Goal: Information Seeking & Learning: Find specific fact

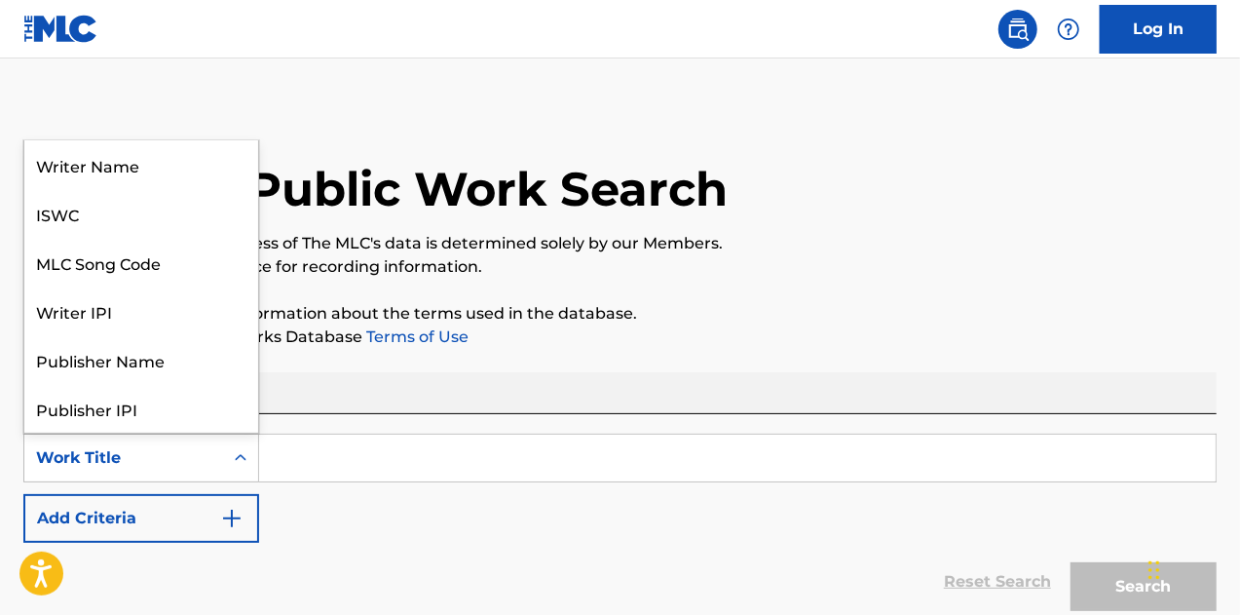
click at [248, 456] on icon "Search Form" at bounding box center [240, 457] width 19 height 19
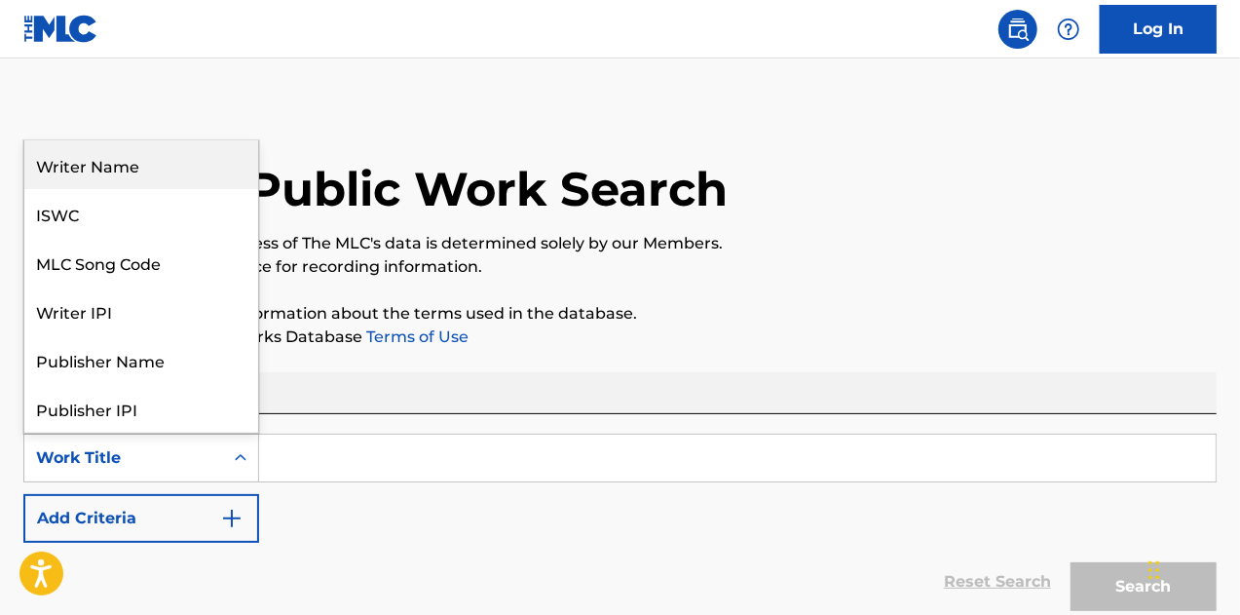
click at [142, 167] on div "Writer Name" at bounding box center [141, 164] width 234 height 49
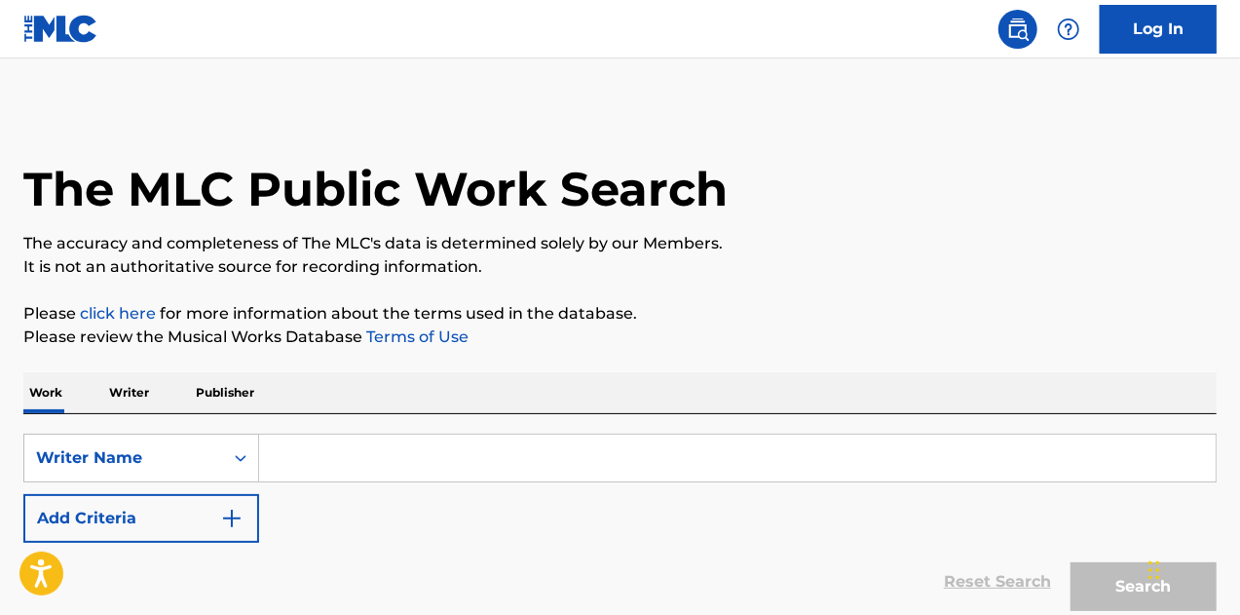
click at [386, 452] on input "Search Form" at bounding box center [737, 458] width 957 height 47
paste input "(L) [PERSON_NAME], (C) [PERSON_NAME], (C) [PERSON_NAME], (C) [PERSON_NAME]"
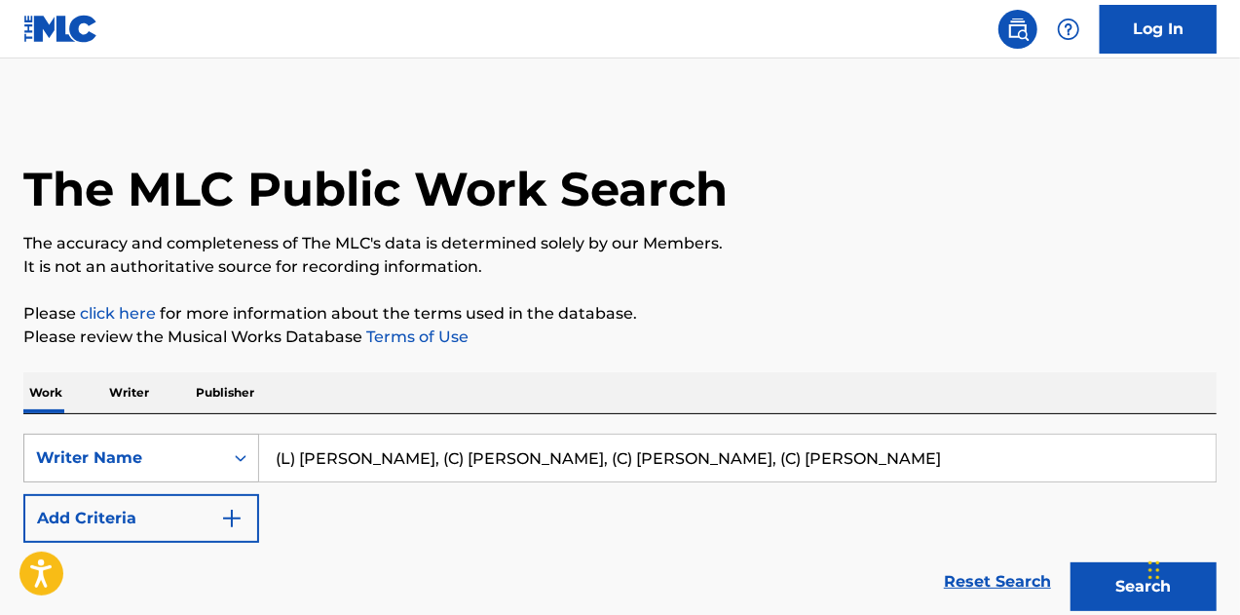
drag, startPoint x: 300, startPoint y: 457, endPoint x: 231, endPoint y: 453, distance: 69.3
click at [231, 453] on div "SearchWithCriteriab05f930d-f5d6-445b-865e-53bf4a81ae3c Writer Name (L) [PERSON_…" at bounding box center [620, 458] width 1194 height 49
drag, startPoint x: 405, startPoint y: 459, endPoint x: 1110, endPoint y: 525, distance: 707.6
click at [1110, 525] on div "SearchWithCriteriab05f930d-f5d6-445b-865e-53bf4a81ae3c Writer Name [PERSON_NAME…" at bounding box center [620, 488] width 1194 height 109
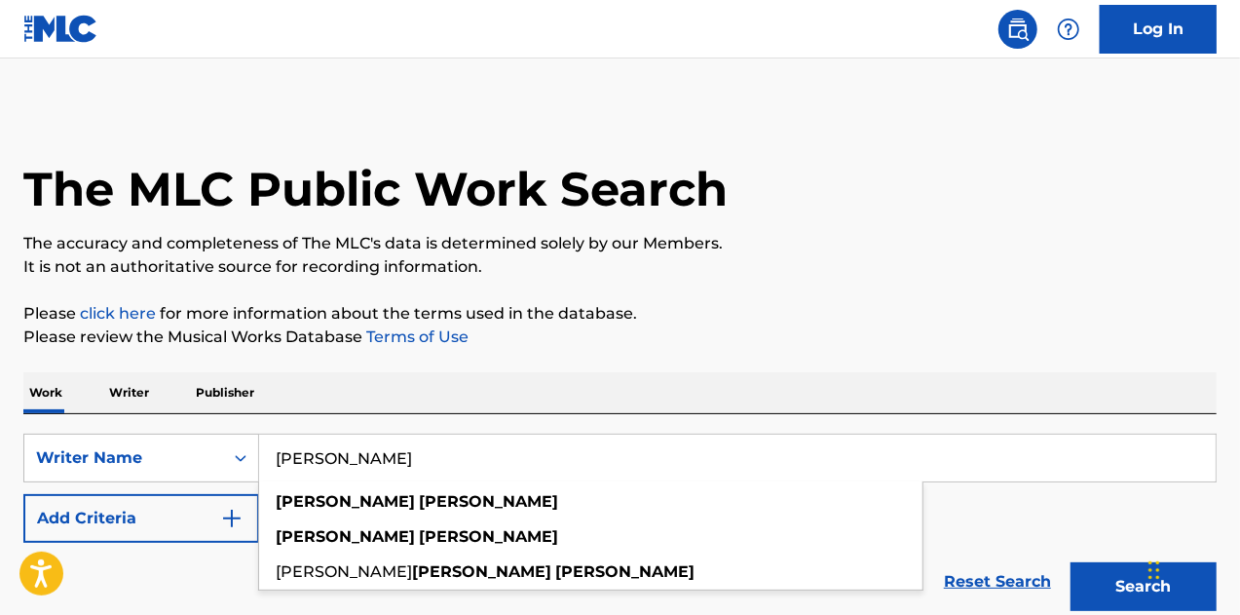
type input "[PERSON_NAME]"
click at [1071, 562] on button "Search" at bounding box center [1144, 586] width 146 height 49
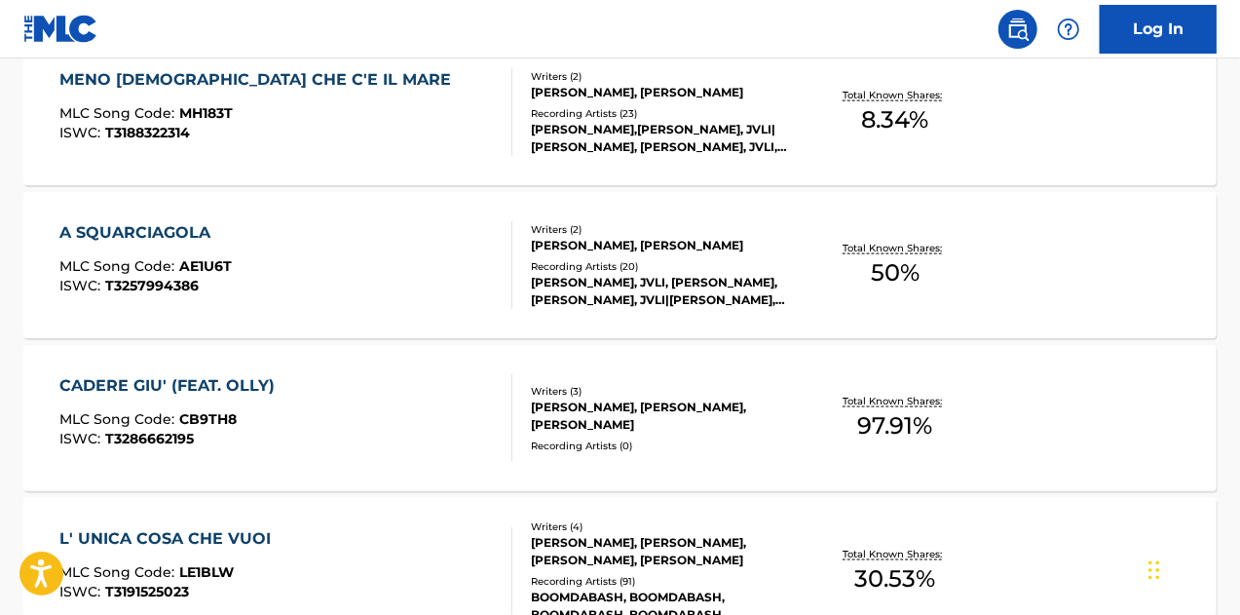
scroll to position [1231, 0]
click at [615, 288] on div "[PERSON_NAME], JVLI, [PERSON_NAME],[PERSON_NAME], JVLI|[PERSON_NAME], [PERSON_N…" at bounding box center [663, 292] width 265 height 35
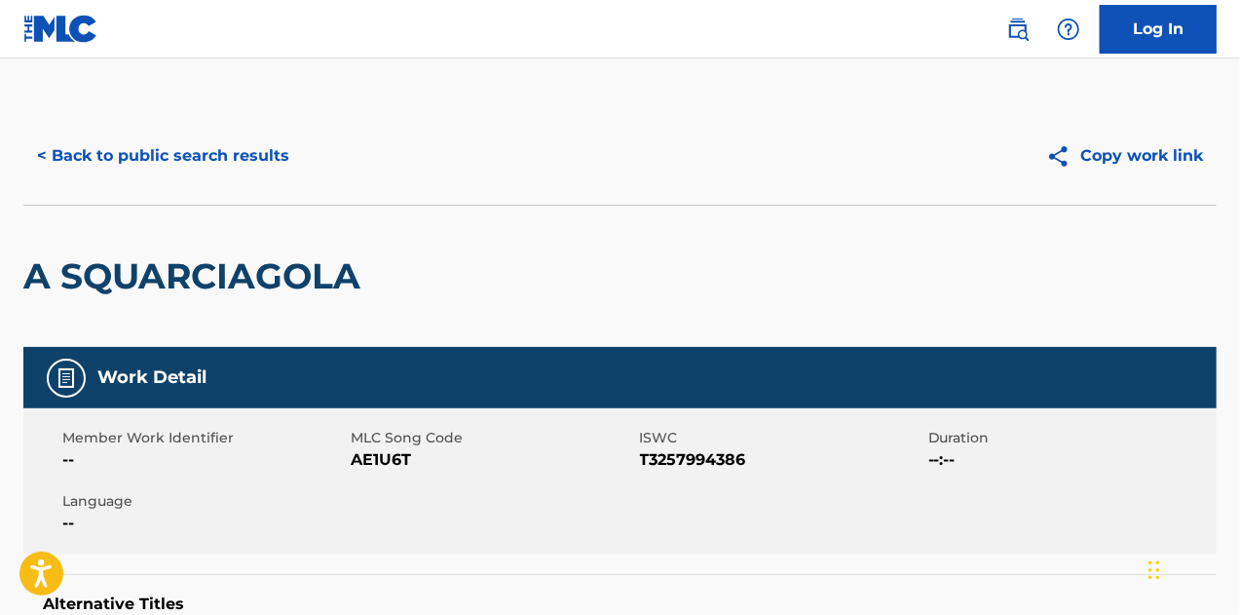
click at [189, 154] on button "< Back to public search results" at bounding box center [163, 156] width 280 height 49
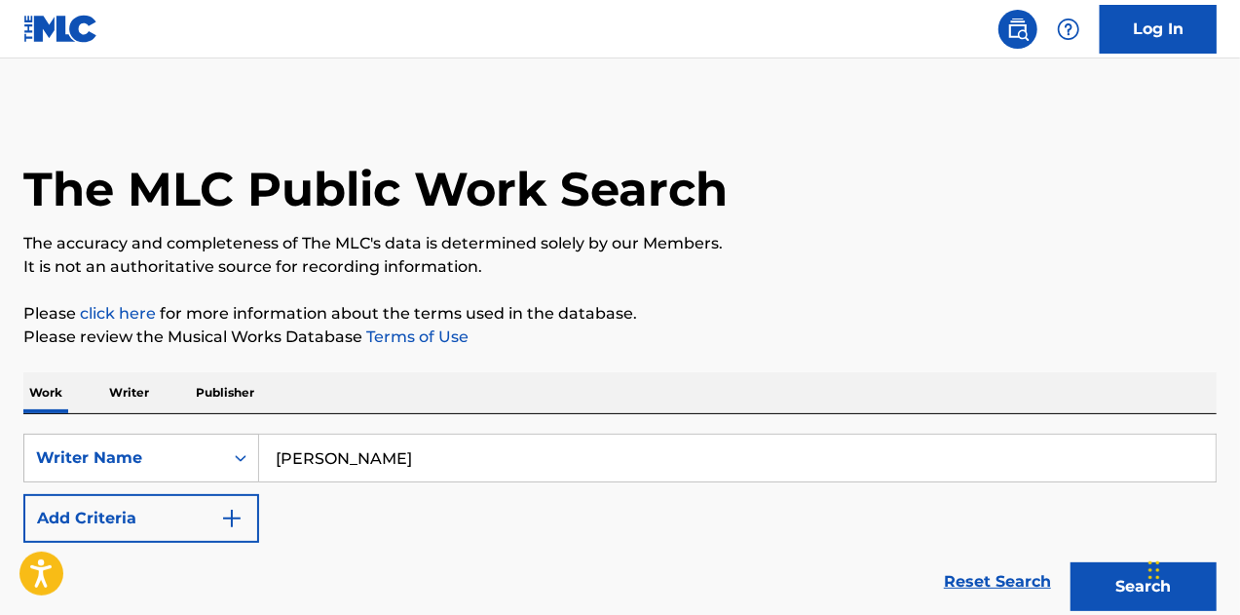
click at [471, 447] on input "[PERSON_NAME]" at bounding box center [737, 458] width 957 height 47
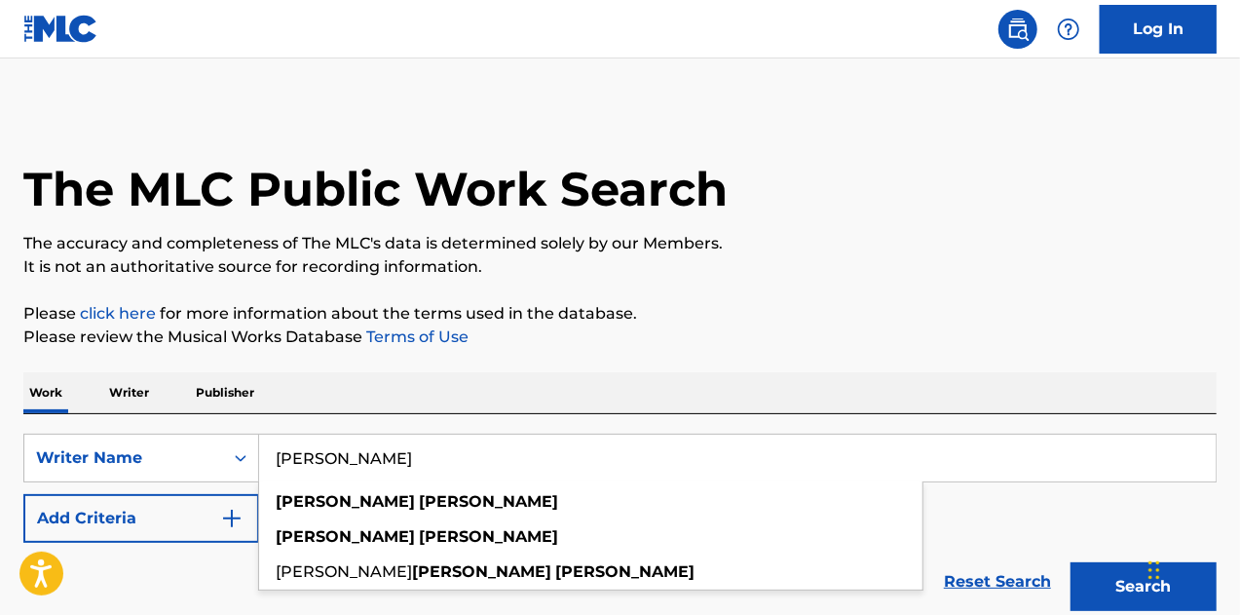
click at [471, 447] on input "[PERSON_NAME]" at bounding box center [737, 458] width 957 height 47
paste input "(L) [PERSON_NAME], (C) [PERSON_NAME], (C) [PERSON_NAME], (C) [PERSON_NAME]"
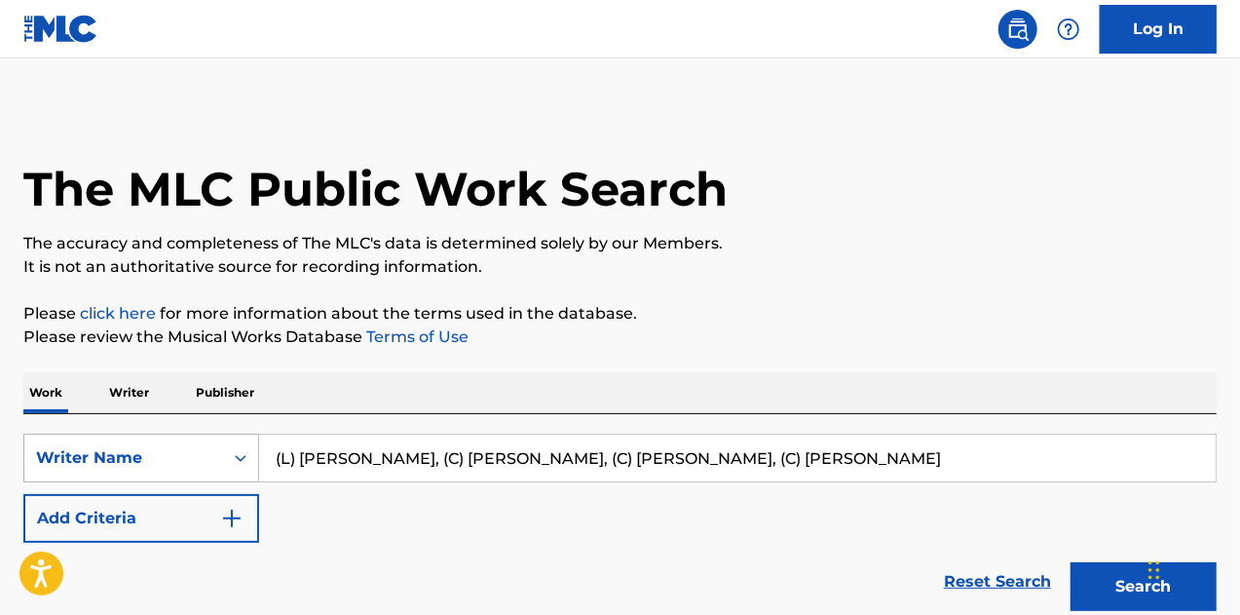
drag, startPoint x: 611, startPoint y: 453, endPoint x: 74, endPoint y: 439, distance: 537.1
click at [74, 439] on div "SearchWithCriteriab05f930d-f5d6-445b-865e-53bf4a81ae3c Writer Name (L) [PERSON_…" at bounding box center [620, 458] width 1194 height 49
drag, startPoint x: 397, startPoint y: 457, endPoint x: 1151, endPoint y: 534, distance: 758.1
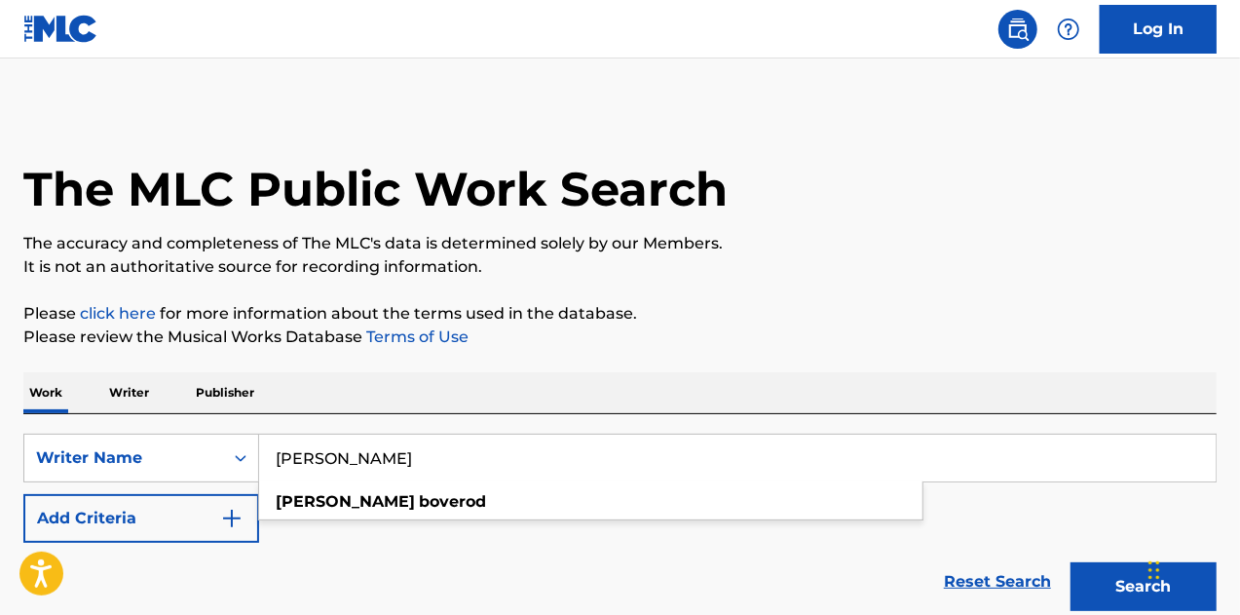
type input "[PERSON_NAME]"
click at [1071, 562] on button "Search" at bounding box center [1144, 586] width 146 height 49
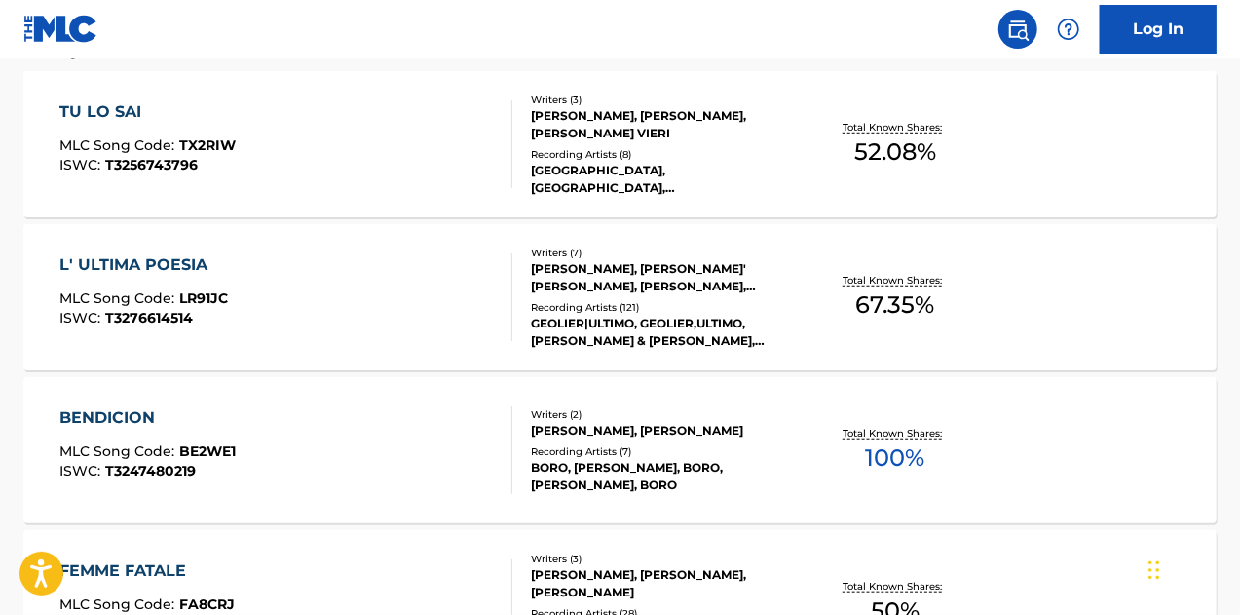
scroll to position [594, 0]
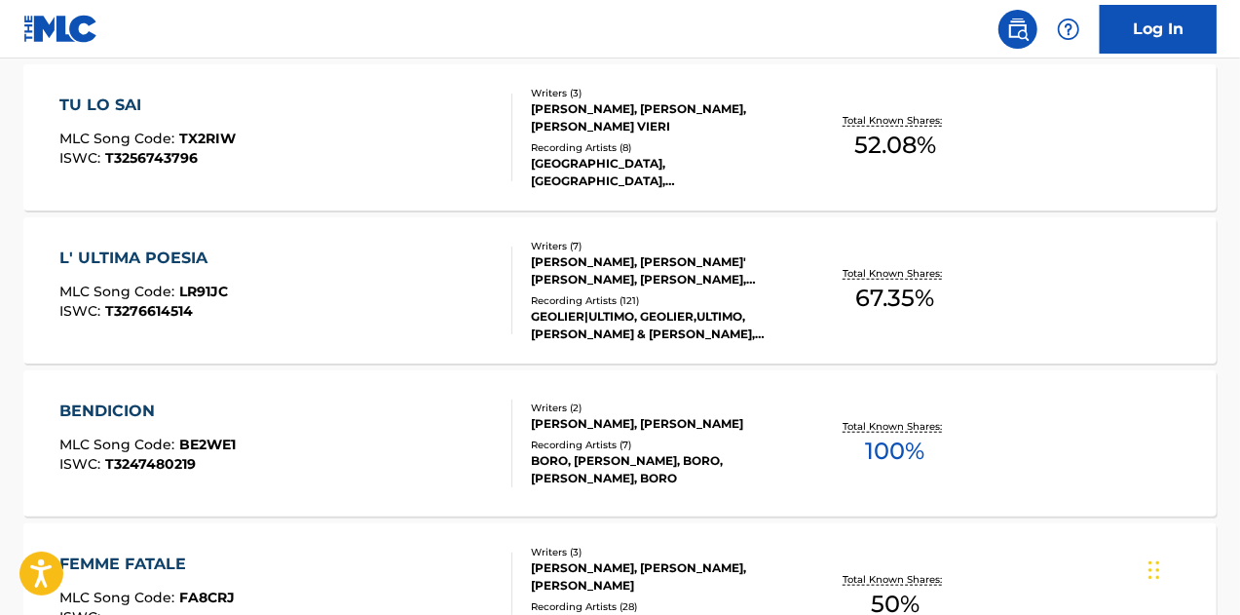
click at [612, 308] on div "GEOLIER|ULTIMO, GEOLIER,ULTIMO,[PERSON_NAME] & [PERSON_NAME], [PERSON_NAME], [P…" at bounding box center [663, 325] width 265 height 35
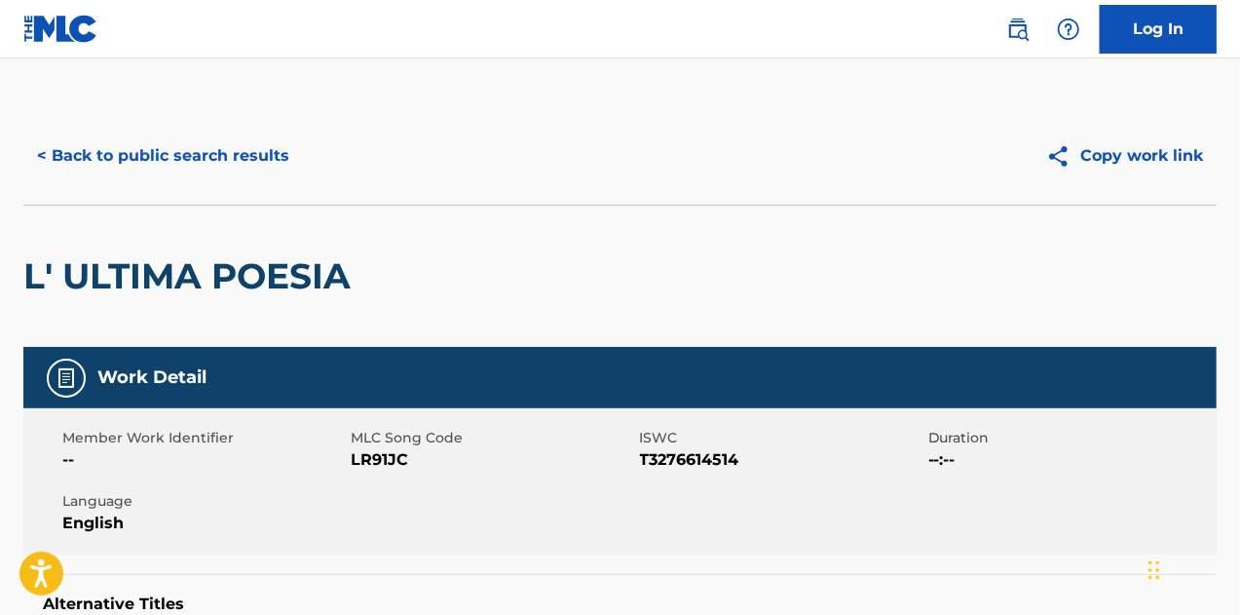
click at [231, 154] on button "< Back to public search results" at bounding box center [163, 156] width 280 height 49
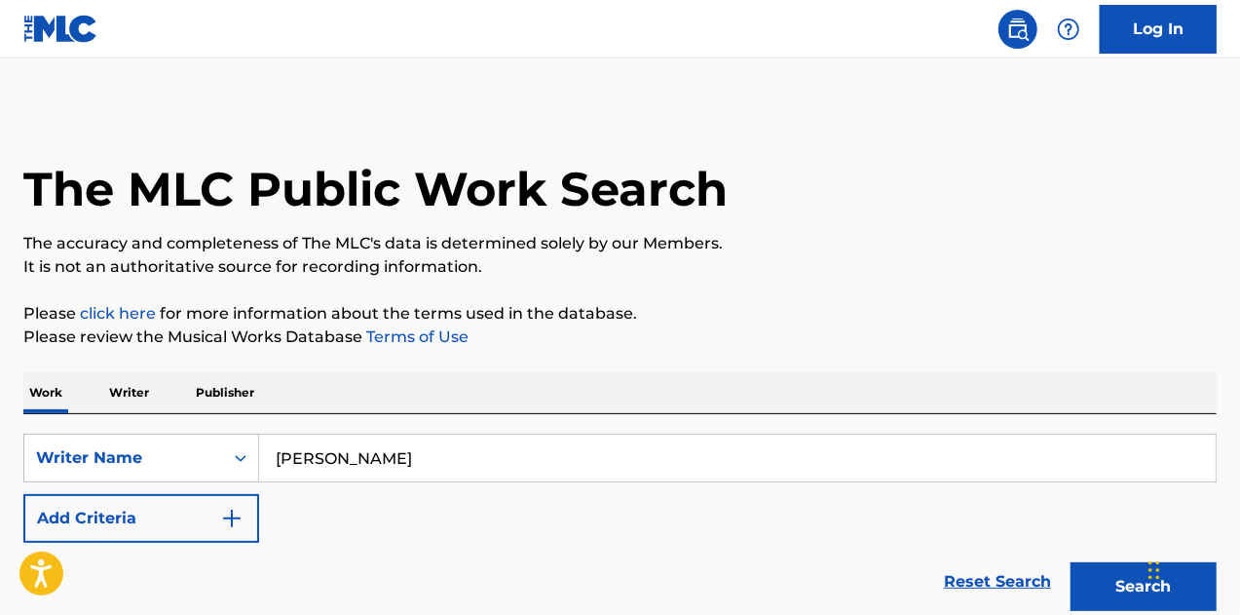
scroll to position [645, 0]
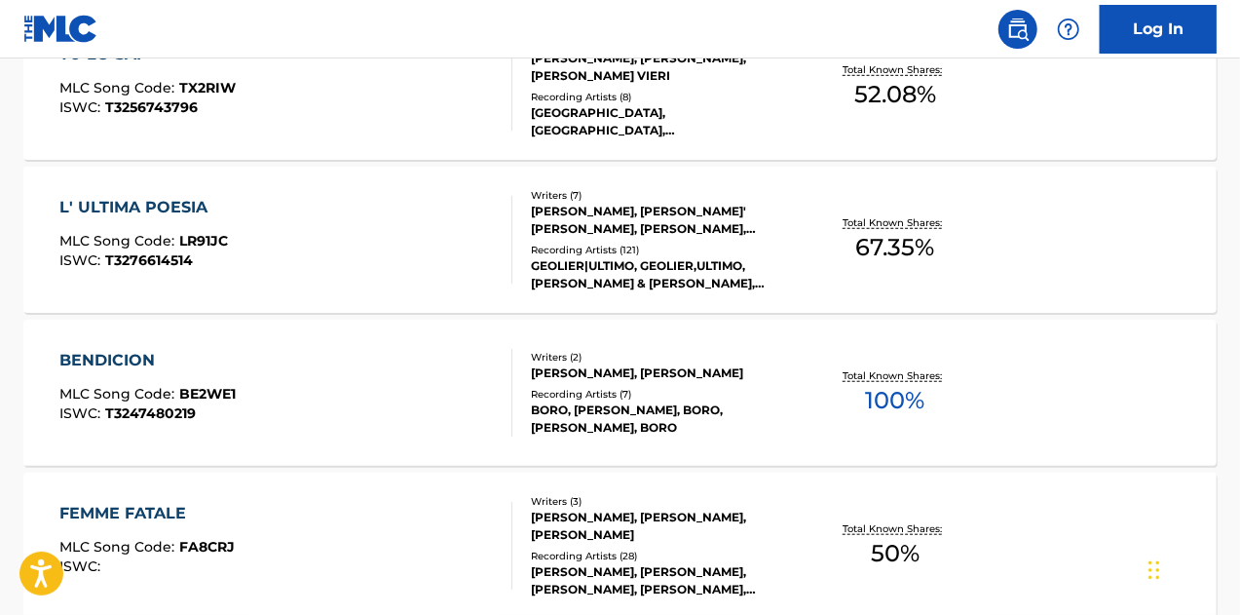
click at [585, 364] on div "Writers ( 2 )" at bounding box center [663, 357] width 265 height 15
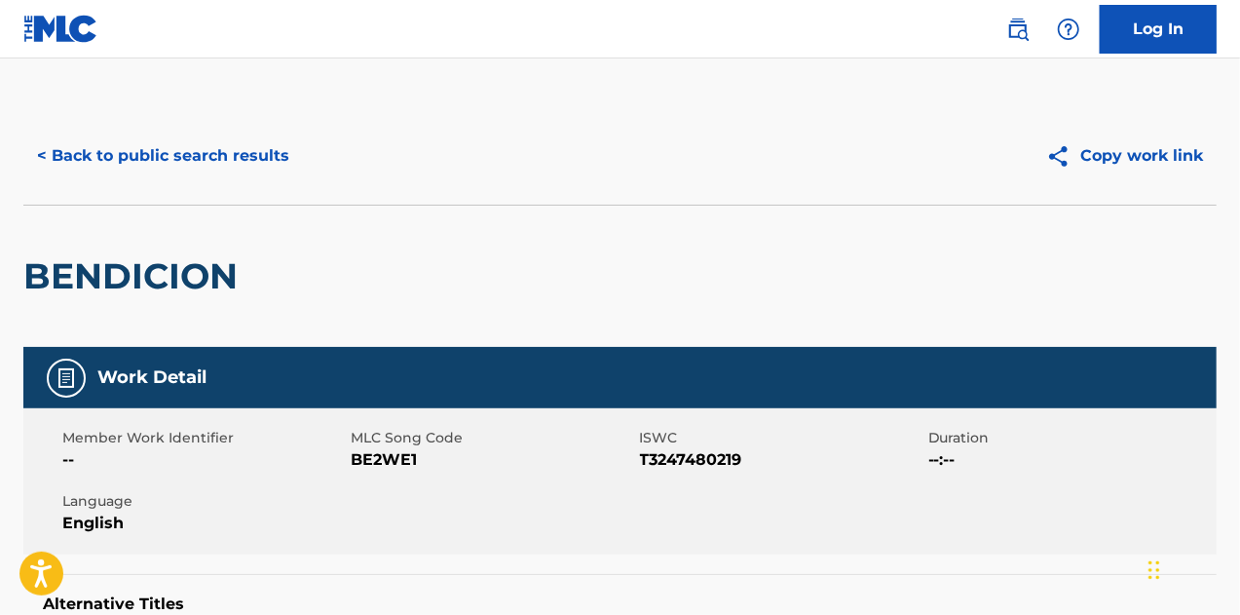
click at [191, 147] on button "< Back to public search results" at bounding box center [163, 156] width 280 height 49
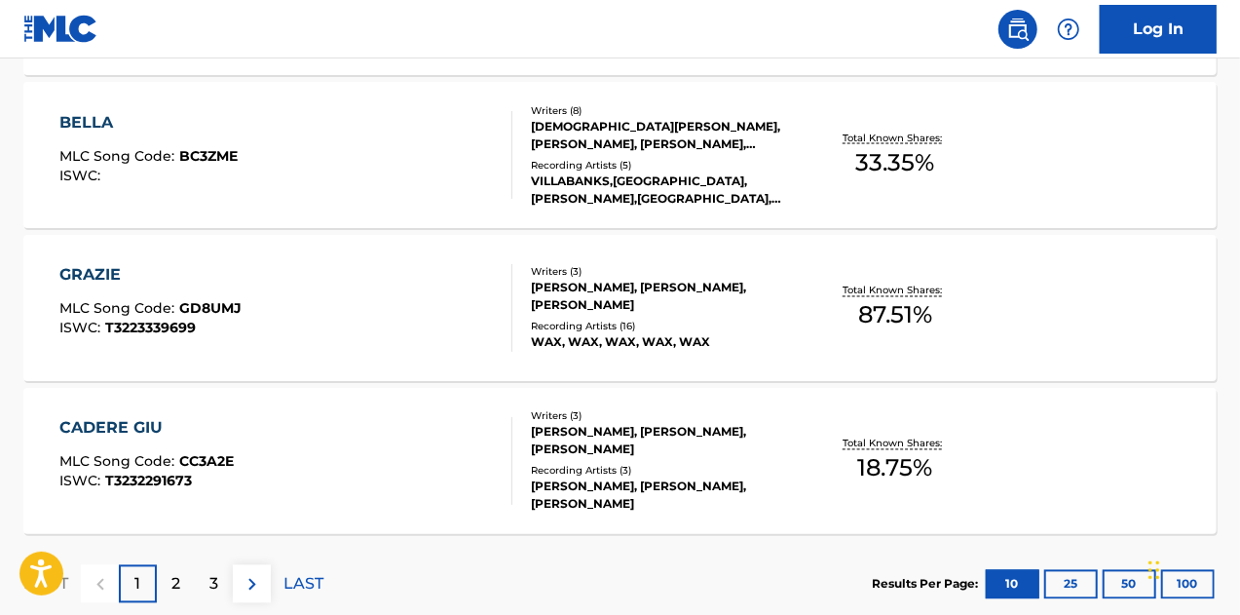
scroll to position [1770, 0]
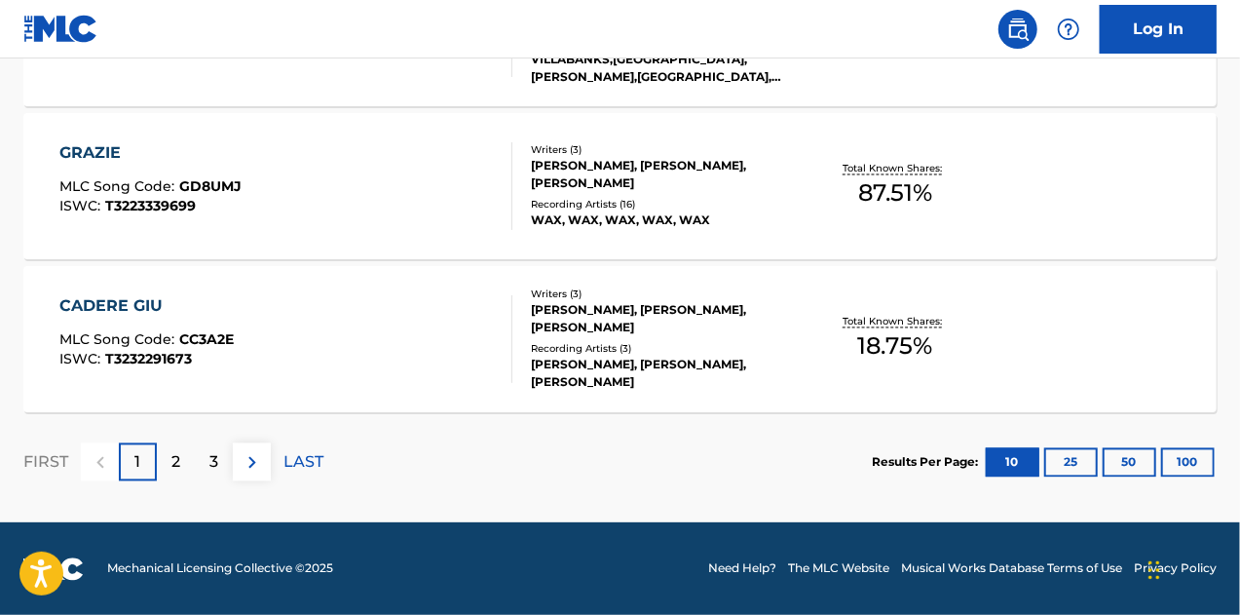
click at [595, 179] on div "[PERSON_NAME], [PERSON_NAME], [PERSON_NAME]" at bounding box center [663, 175] width 265 height 35
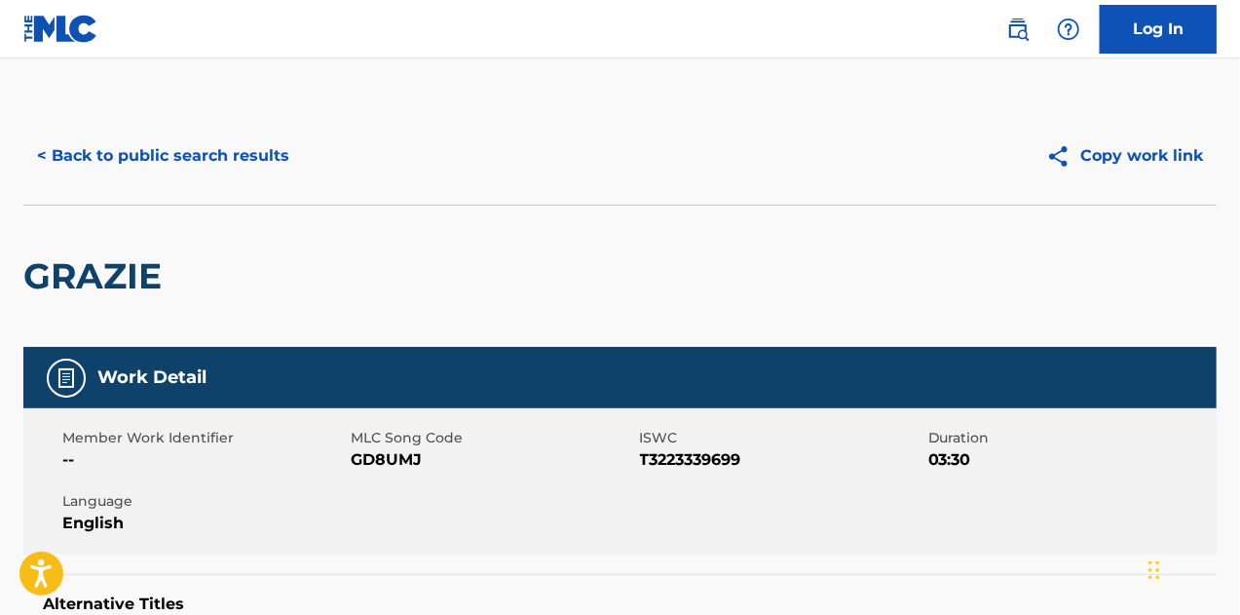
click at [145, 153] on button "< Back to public search results" at bounding box center [163, 156] width 280 height 49
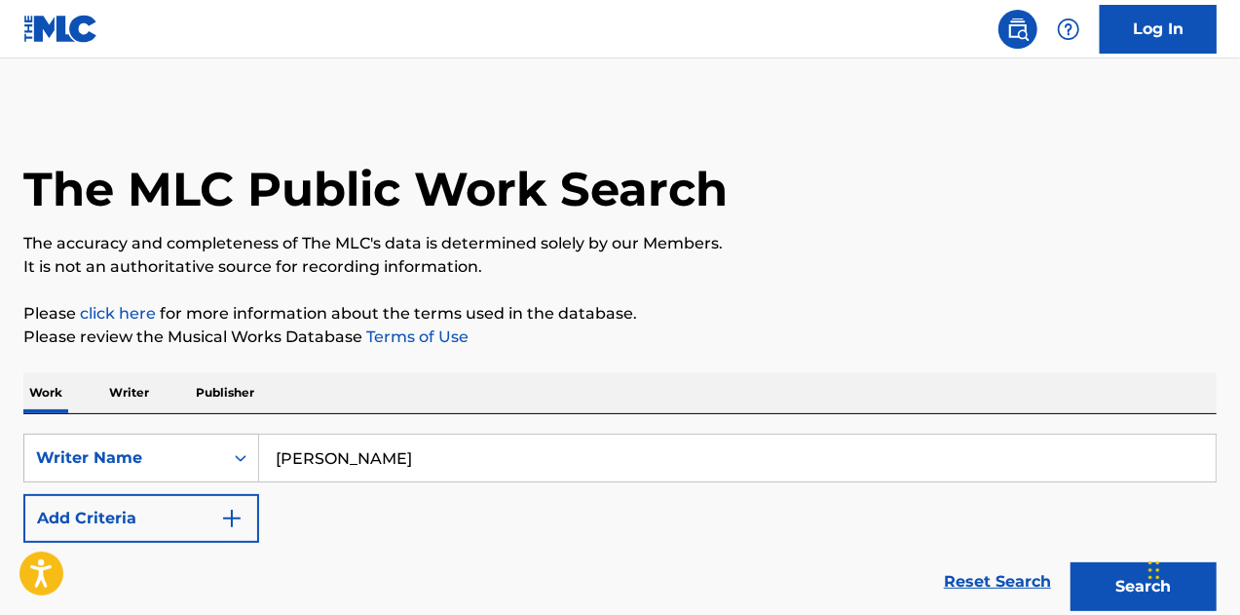
click at [448, 452] on input "[PERSON_NAME]" at bounding box center [737, 458] width 957 height 47
paste input "(L) [PERSON_NAME], (C) [PERSON_NAME], (C) [PERSON_NAME], (C) [PERSON_NAME]"
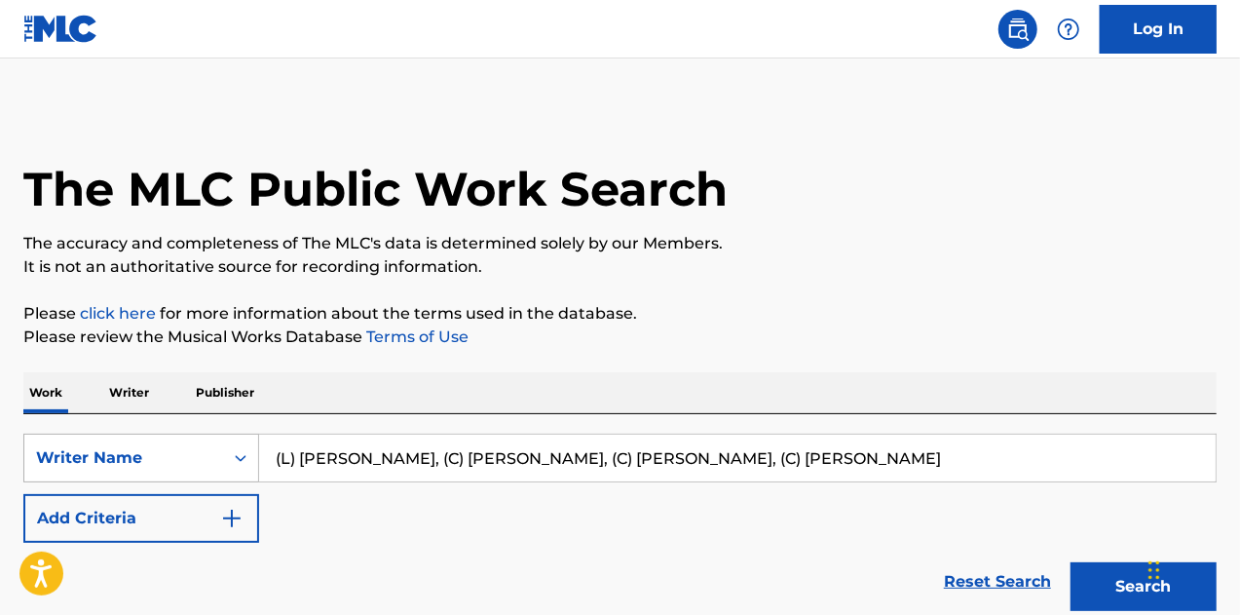
drag, startPoint x: 776, startPoint y: 458, endPoint x: 171, endPoint y: 437, distance: 605.5
click at [171, 437] on div "SearchWithCriteriab05f930d-f5d6-445b-865e-53bf4a81ae3c Writer Name (L) [PERSON_…" at bounding box center [620, 458] width 1194 height 49
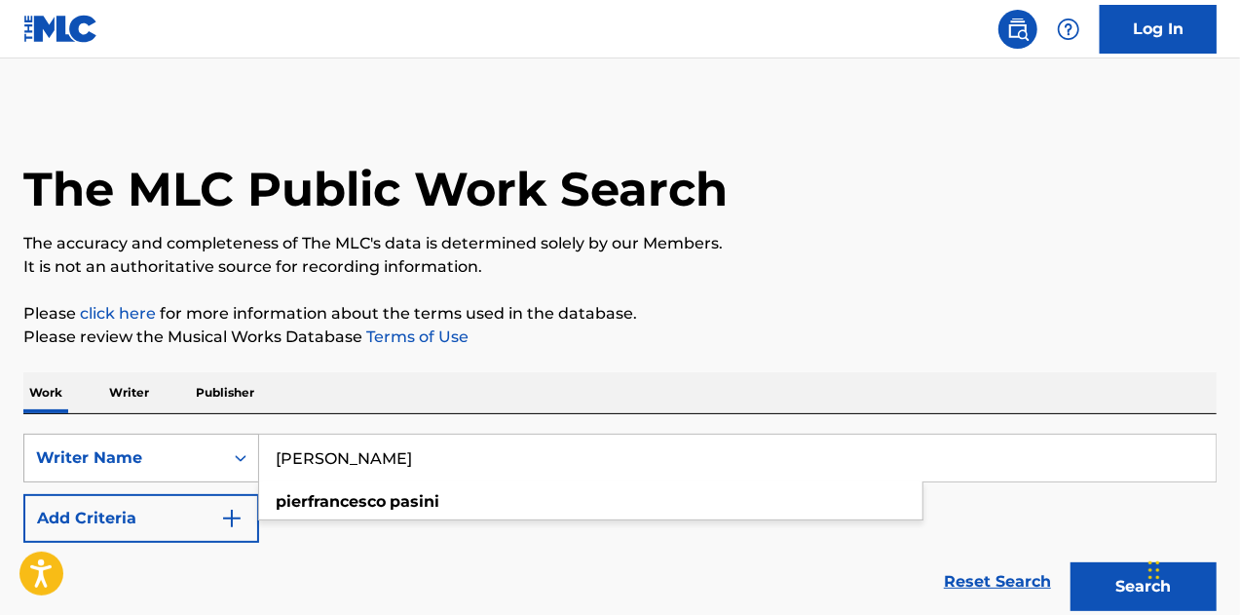
type input "[PERSON_NAME]"
click at [1071, 562] on button "Search" at bounding box center [1144, 586] width 146 height 49
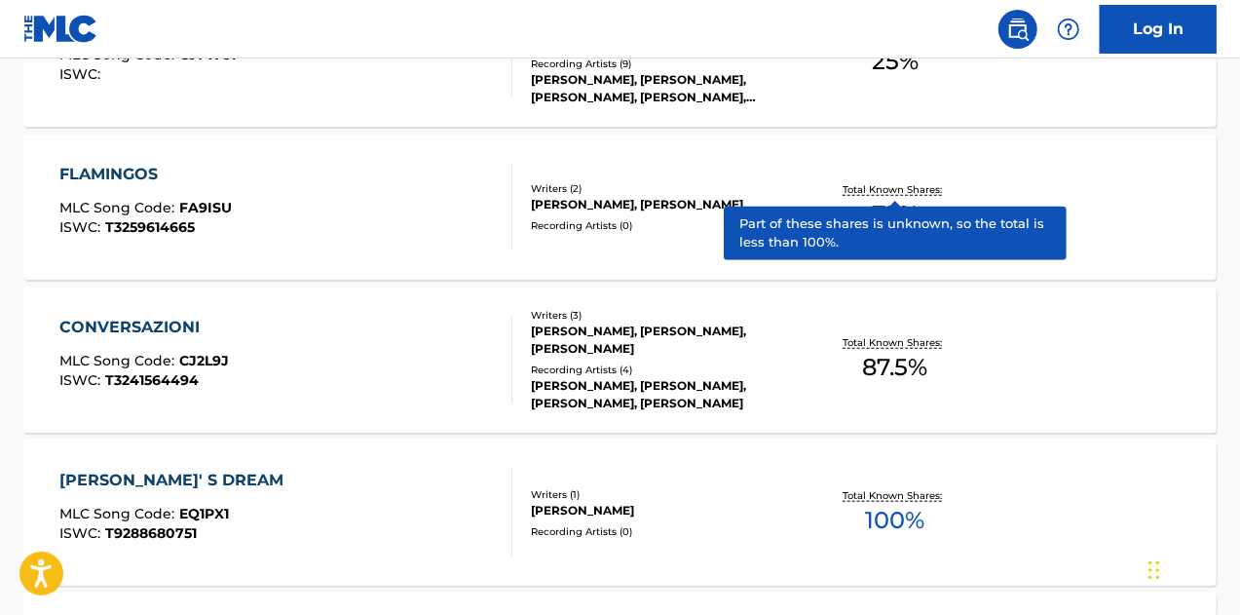
scroll to position [726, 0]
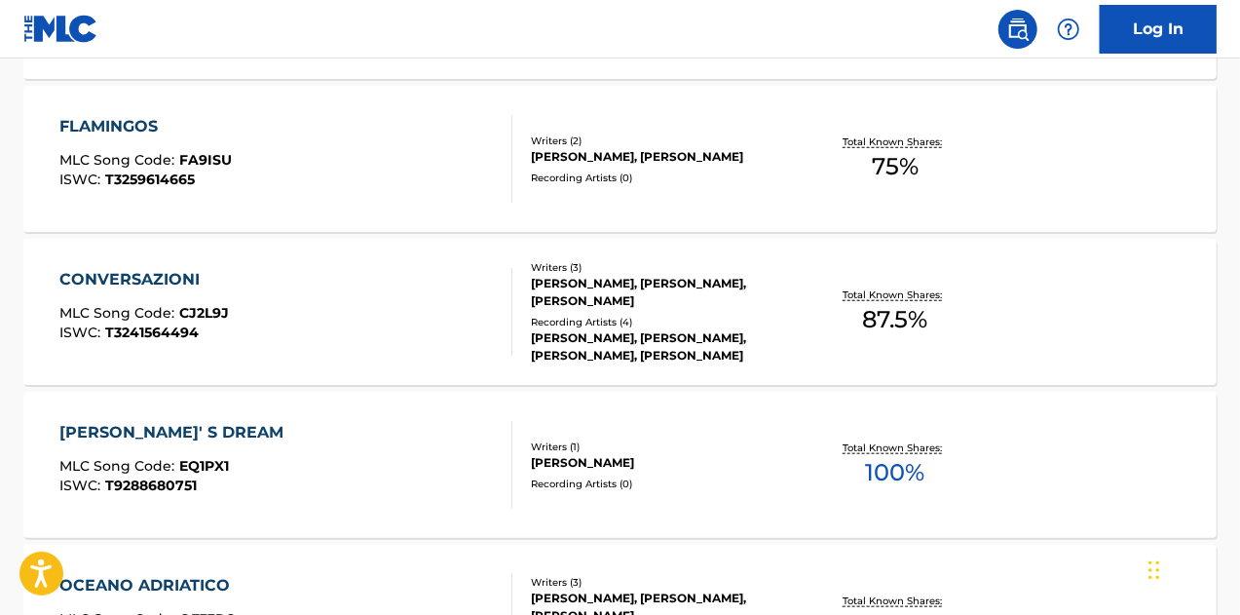
click at [612, 477] on div "Recording Artists ( 0 )" at bounding box center [663, 484] width 265 height 15
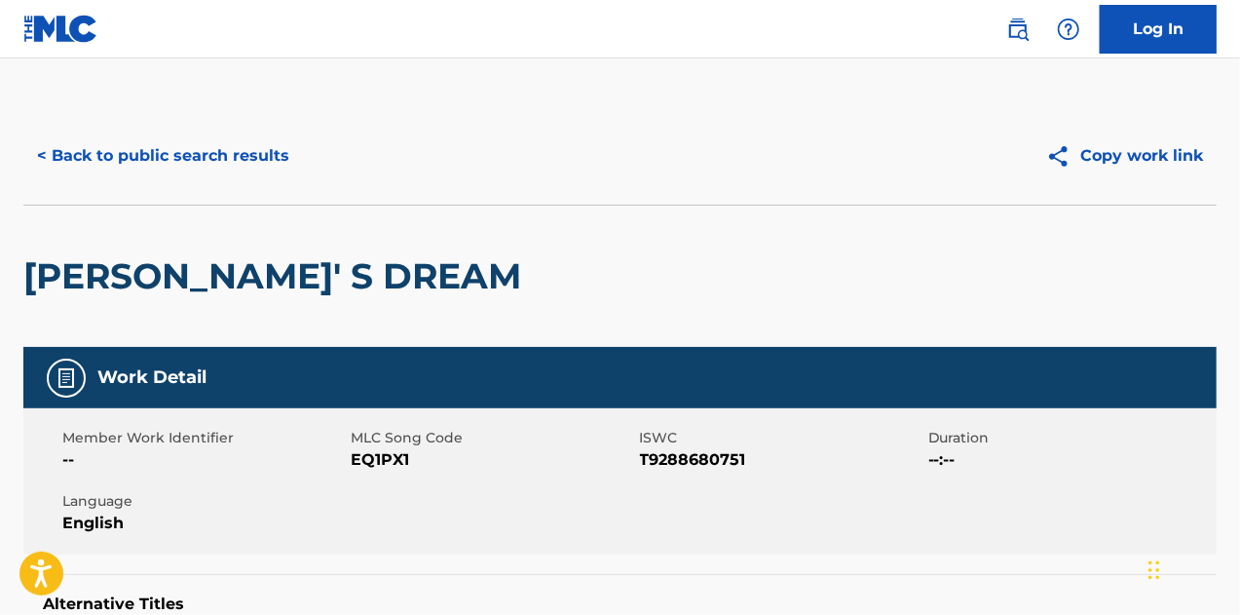
click at [160, 151] on button "< Back to public search results" at bounding box center [163, 156] width 280 height 49
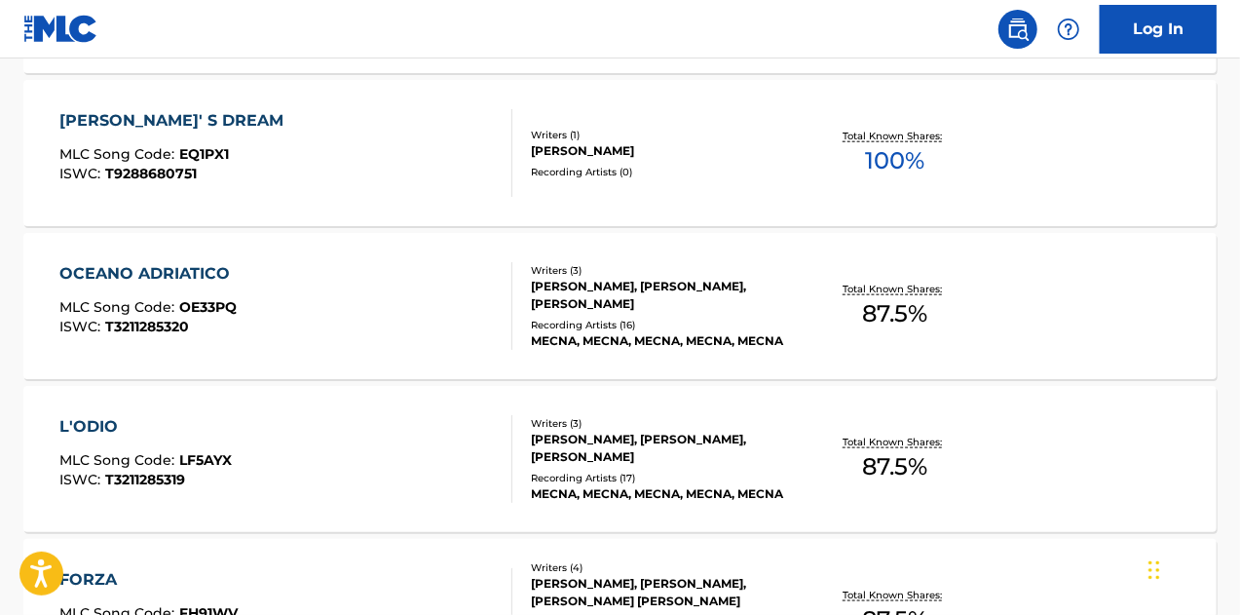
scroll to position [1040, 0]
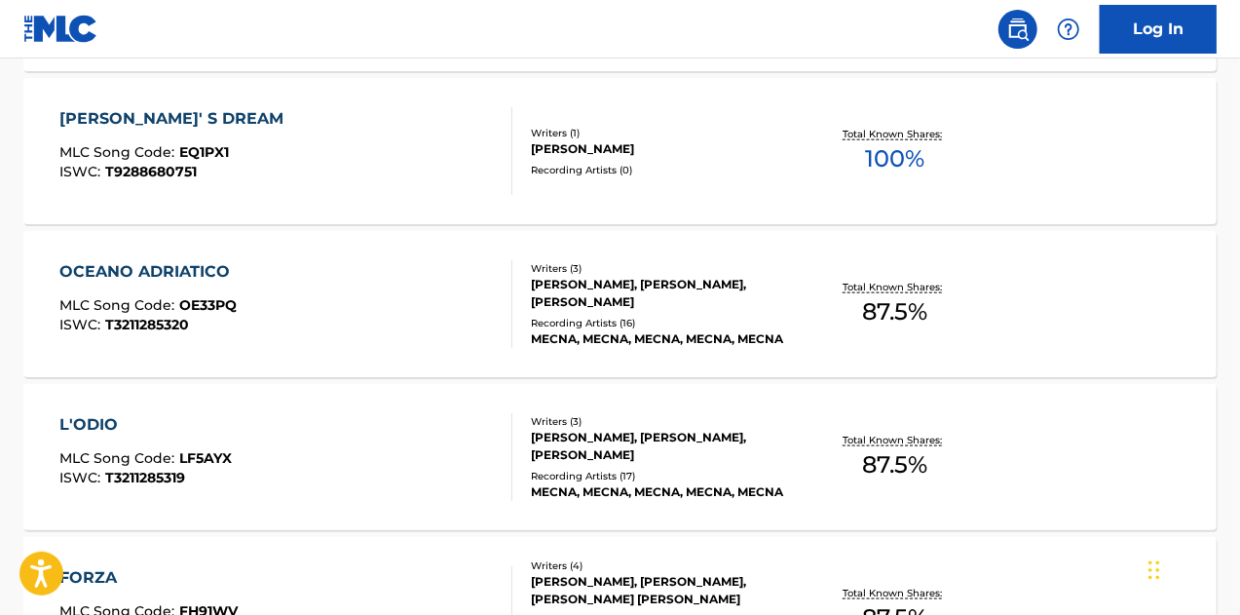
click at [589, 312] on div "Writers ( 3 ) [PERSON_NAME], [PERSON_NAME], [PERSON_NAME] Recording Artists ( 1…" at bounding box center [655, 304] width 284 height 87
